Goal: Find specific page/section: Find specific page/section

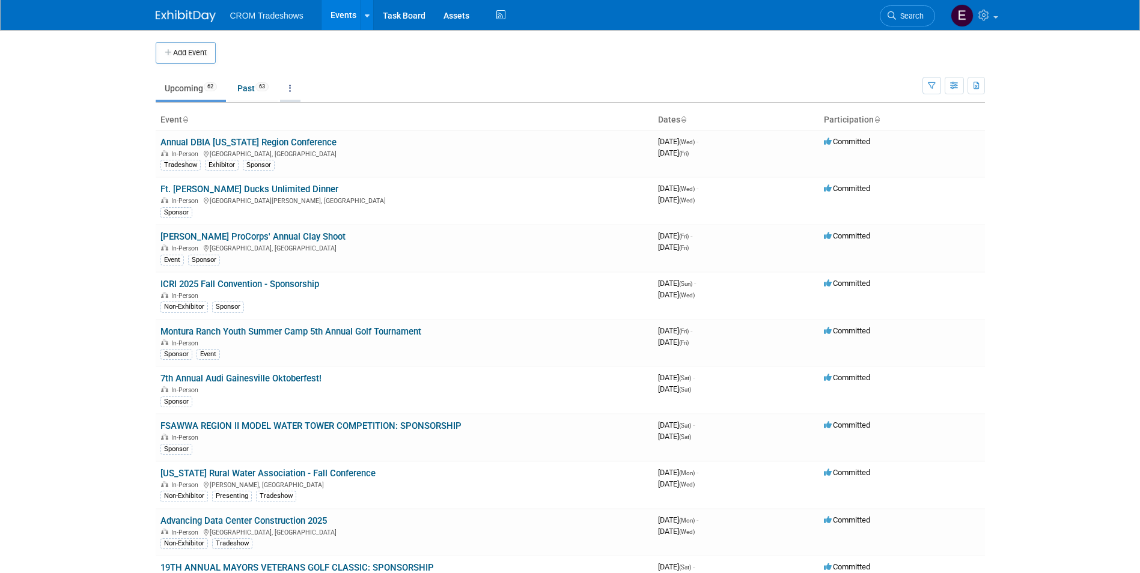
click at [298, 90] on link at bounding box center [290, 88] width 20 height 23
click at [299, 148] on span "Events grouped by year" at bounding box center [328, 149] width 72 height 10
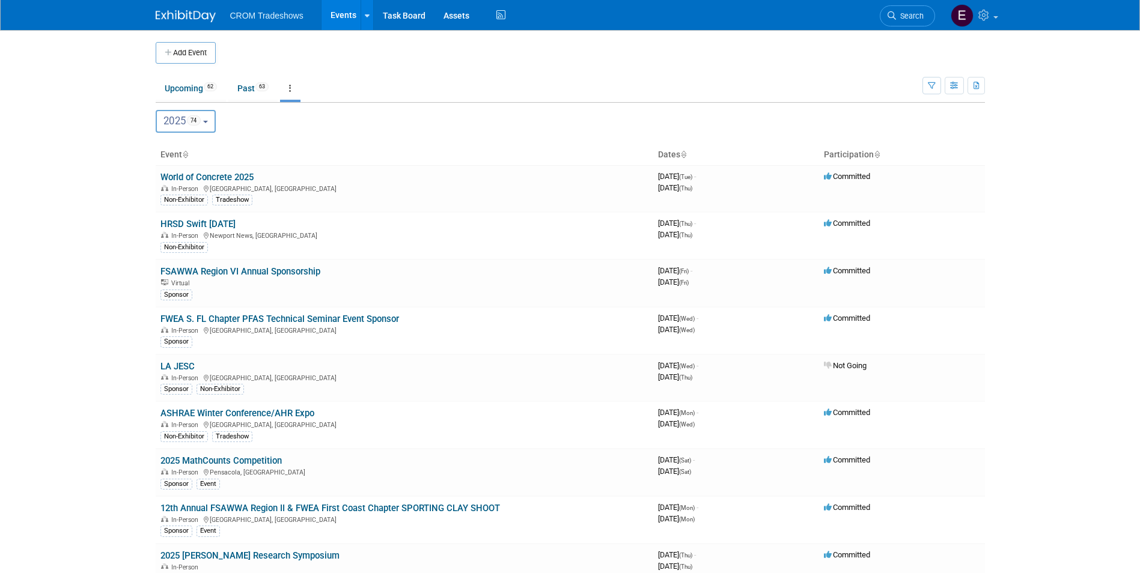
click at [216, 123] on button "2025 74" at bounding box center [186, 121] width 61 height 23
click at [212, 197] on label "2026 38" at bounding box center [187, 199] width 51 height 20
click at [166, 197] on input "2026 38" at bounding box center [162, 199] width 8 height 8
select select "2026"
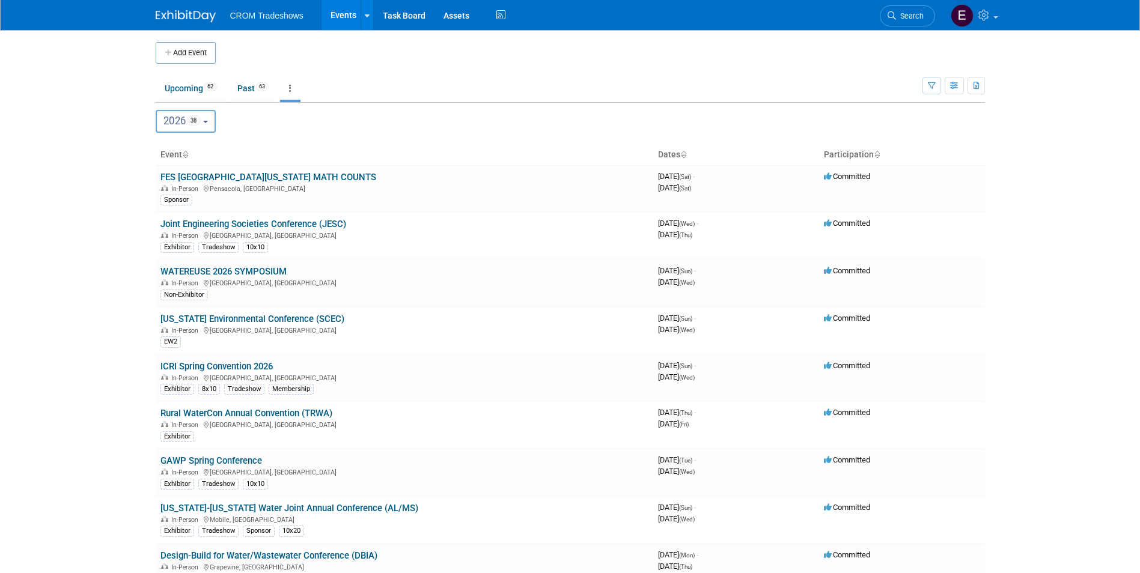
click at [208, 115] on button "2026 38" at bounding box center [186, 121] width 61 height 23
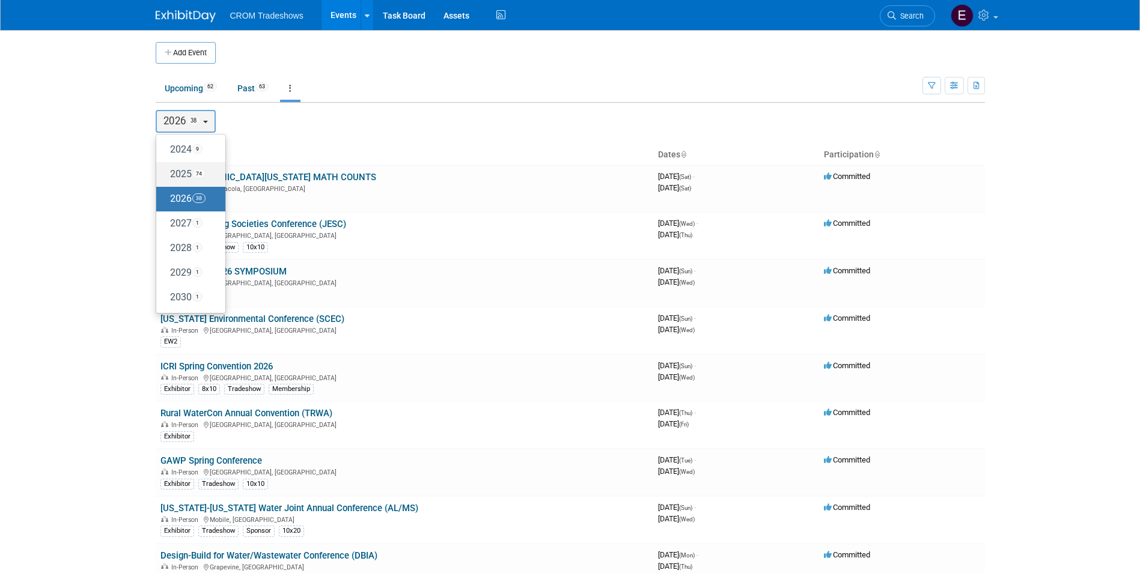
click at [195, 170] on label "2025 74" at bounding box center [187, 175] width 51 height 20
click at [166, 170] on input "2025 74" at bounding box center [162, 174] width 8 height 8
select select "2025"
